Goal: Find specific page/section: Find specific page/section

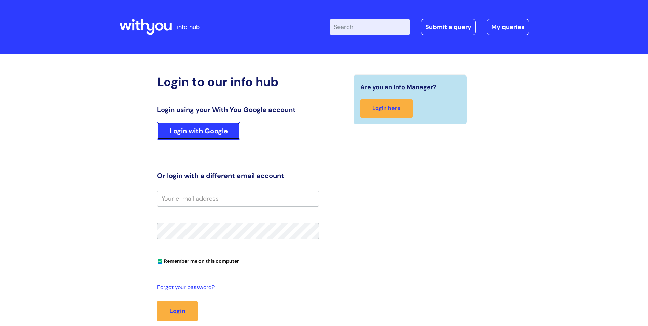
click at [211, 135] on link "Login with Google" at bounding box center [198, 131] width 83 height 18
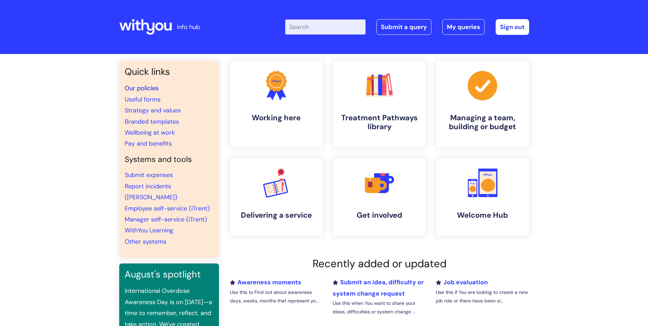
click at [153, 88] on link "Our policies" at bounding box center [142, 88] width 34 height 8
click at [145, 87] on link "Our policies" at bounding box center [142, 88] width 34 height 8
